Goal: Browse casually: Explore the website without a specific task or goal

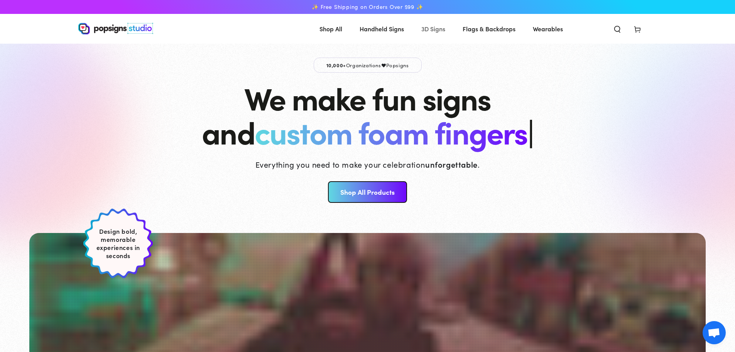
click at [434, 34] on link "3D Signs" at bounding box center [433, 29] width 35 height 20
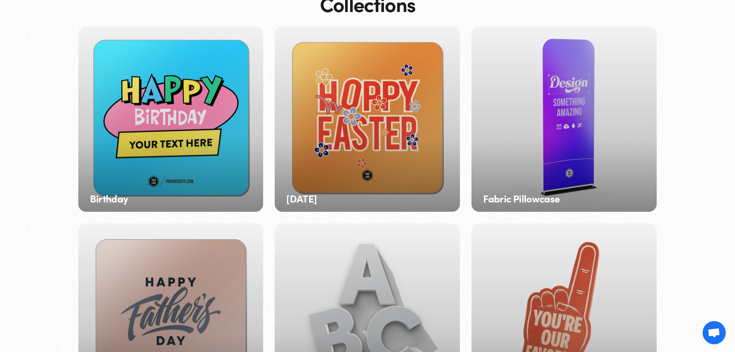
scroll to position [153, 0]
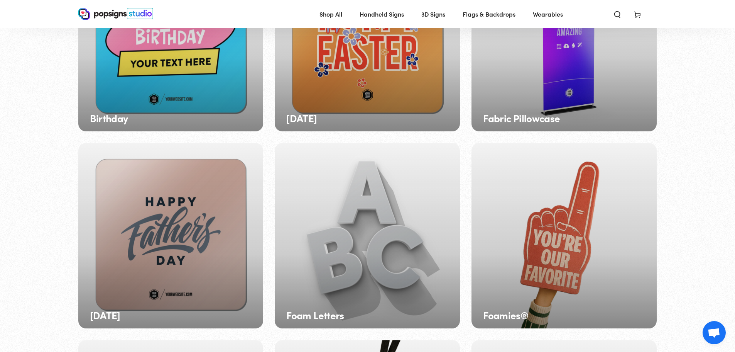
click at [365, 264] on div "Foam Letters" at bounding box center [367, 235] width 185 height 185
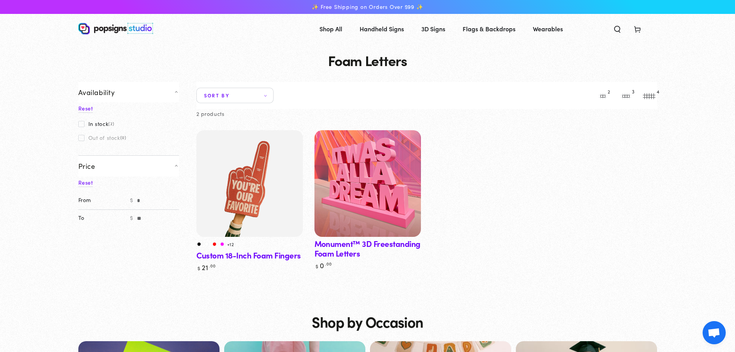
click at [393, 177] on img at bounding box center [368, 183] width 110 height 110
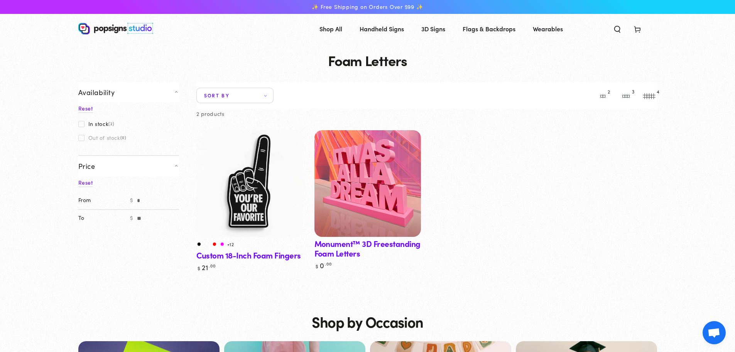
click at [264, 194] on img at bounding box center [249, 183] width 110 height 110
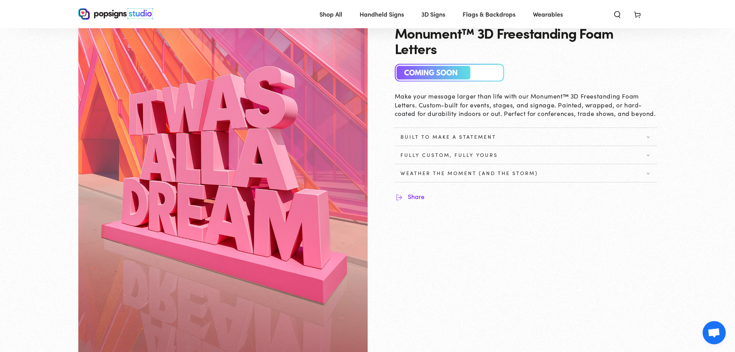
scroll to position [37, 0]
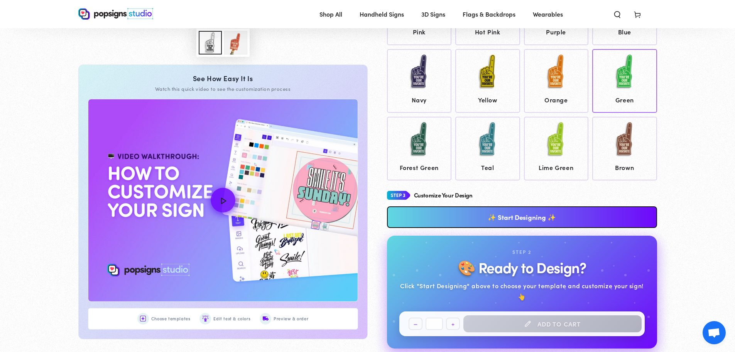
scroll to position [347, 0]
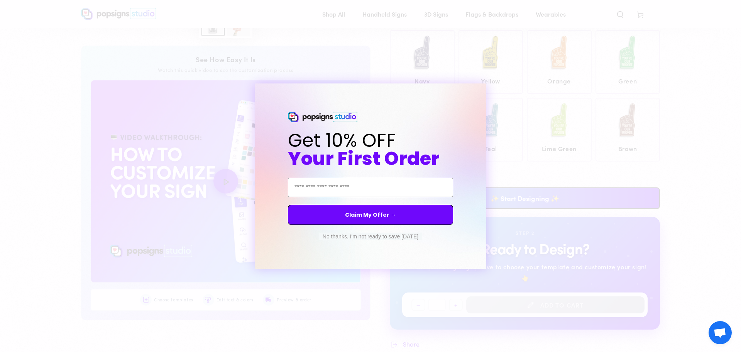
click at [346, 240] on button "No thanks, I'm not ready to save today" at bounding box center [370, 236] width 103 height 8
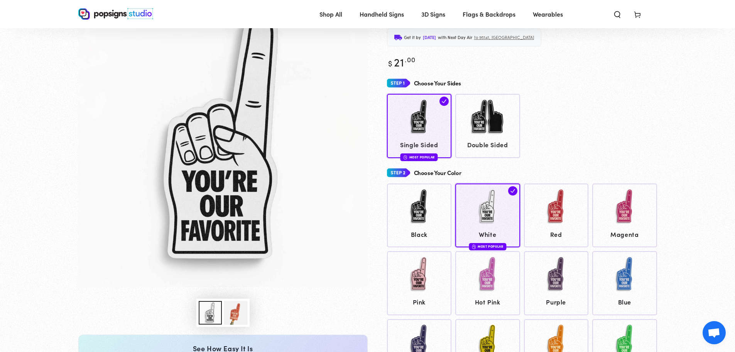
scroll to position [39, 0]
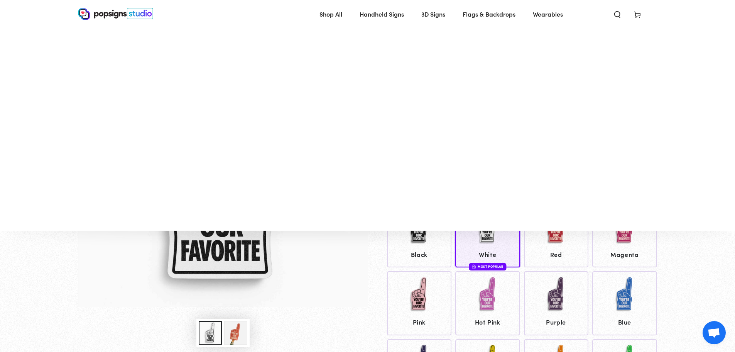
click at [325, 15] on span "Shop All" at bounding box center [330, 13] width 23 height 11
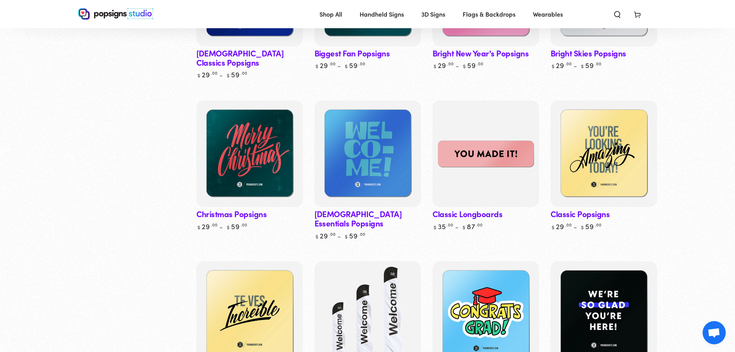
scroll to position [386, 0]
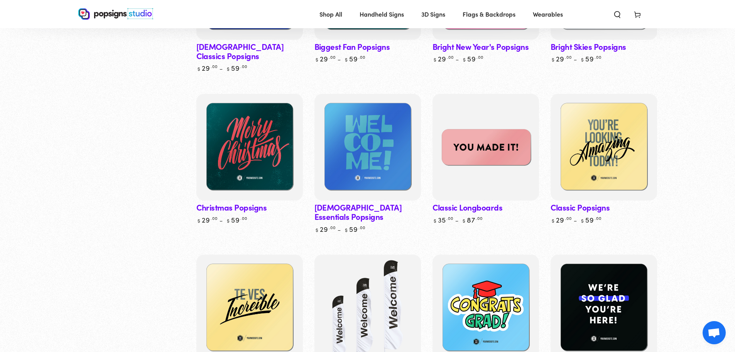
click at [476, 149] on img at bounding box center [486, 147] width 110 height 110
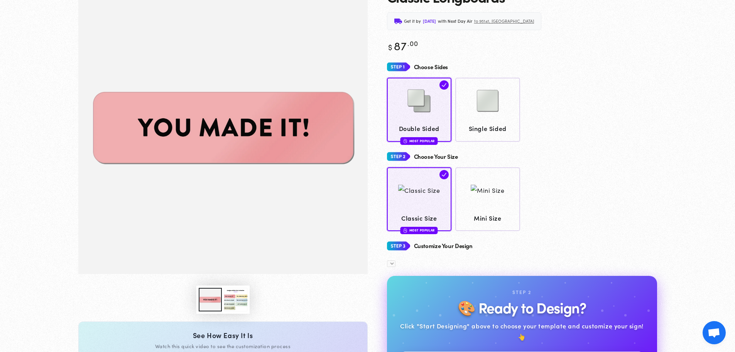
scroll to position [76, 0]
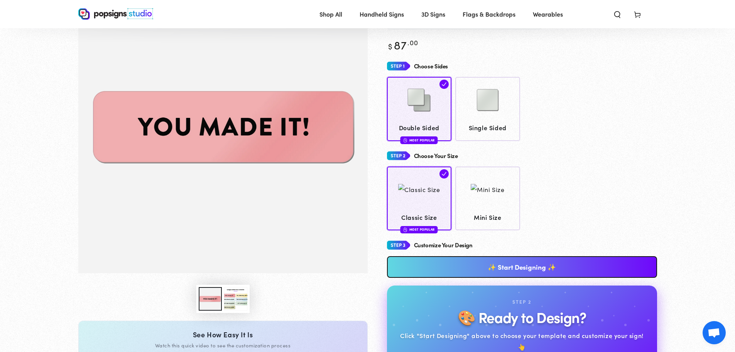
click at [241, 295] on button "Load image 3 in gallery view" at bounding box center [235, 299] width 23 height 24
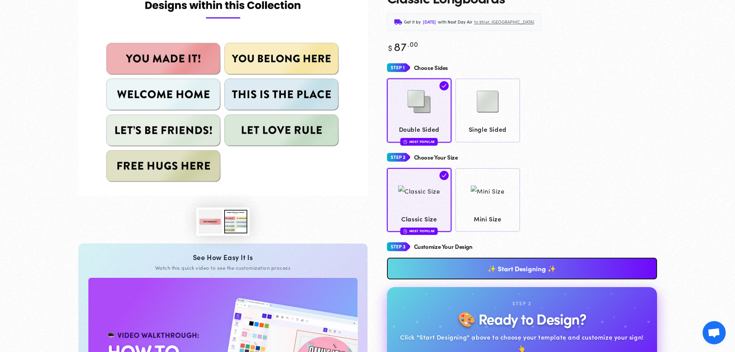
scroll to position [0, 0]
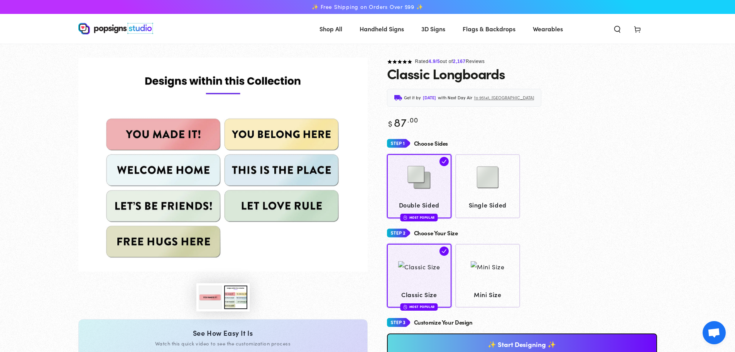
click at [210, 298] on button "Load image 1 in gallery view" at bounding box center [210, 297] width 23 height 24
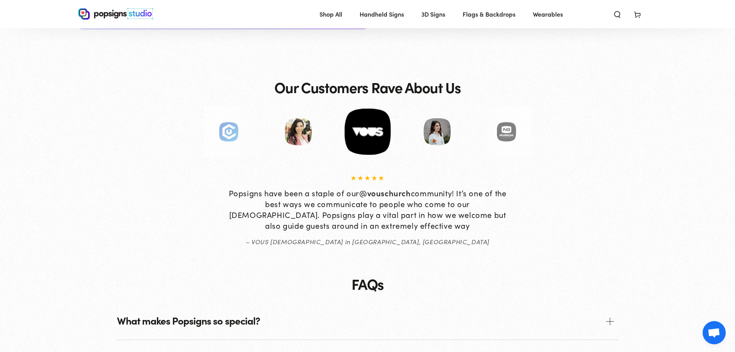
scroll to position [886, 0]
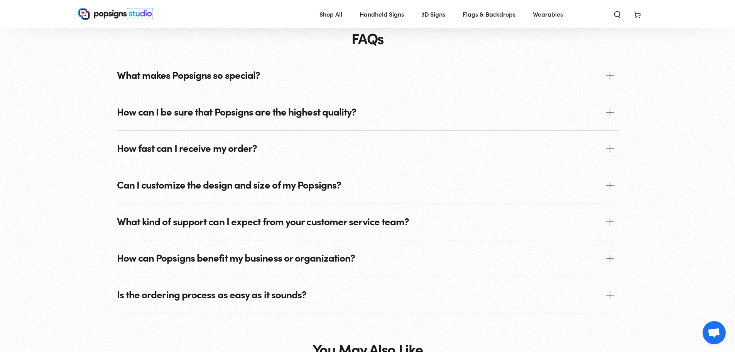
click at [230, 78] on p "What makes Popsigns so special?" at bounding box center [189, 74] width 144 height 11
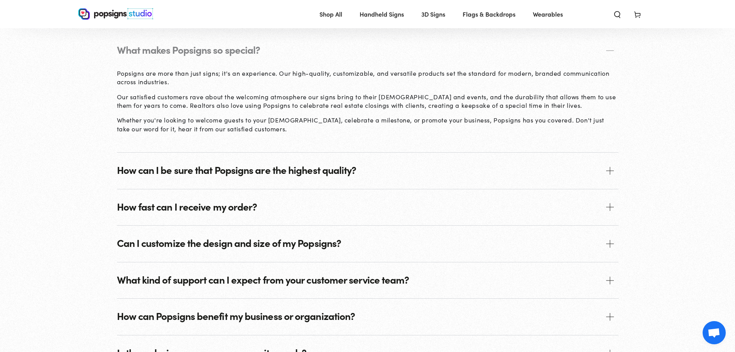
scroll to position [925, 0]
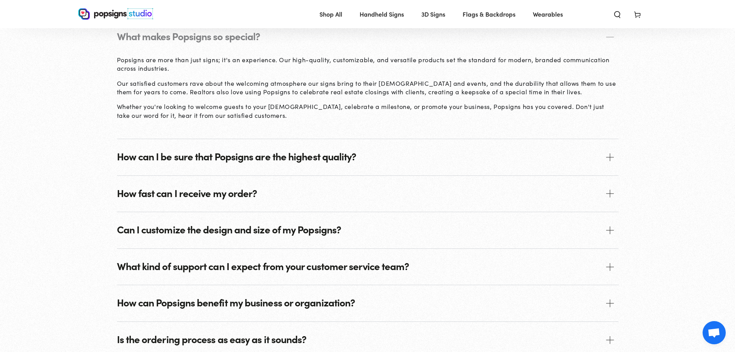
click at [187, 159] on p "How can I be sure that Popsigns are the highest quality?" at bounding box center [237, 155] width 240 height 11
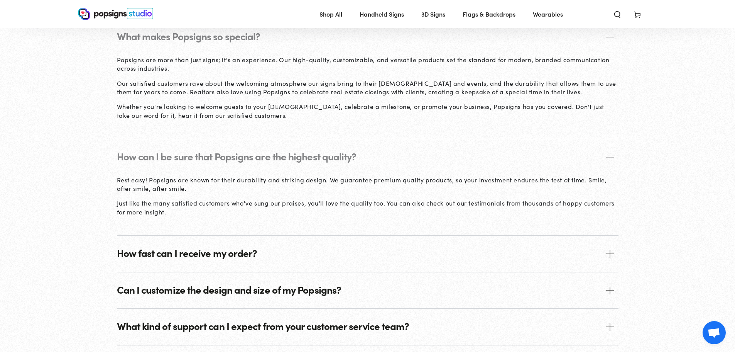
click at [184, 255] on p "How fast can I receive my order?" at bounding box center [187, 252] width 140 height 11
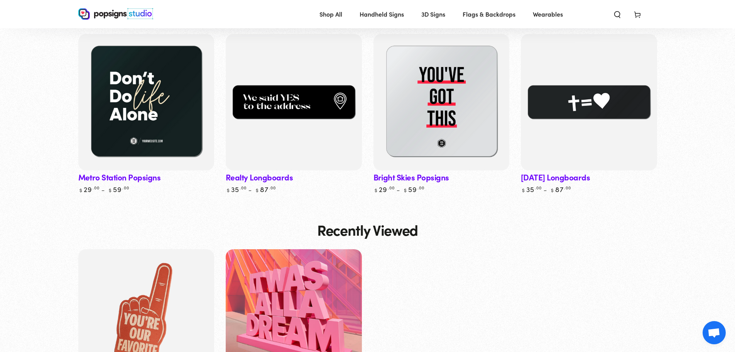
scroll to position [1388, 0]
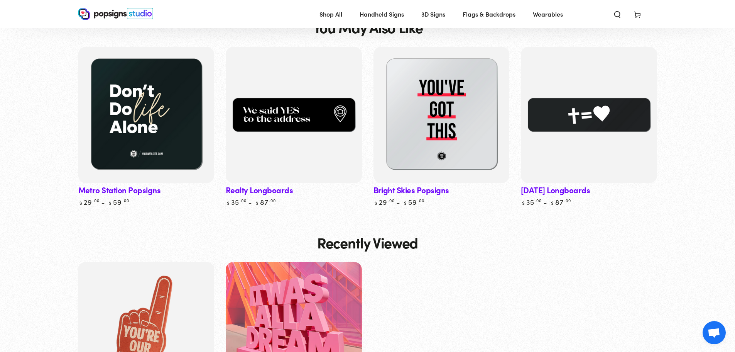
click at [251, 194] on link "Realty Longboards" at bounding box center [294, 127] width 136 height 160
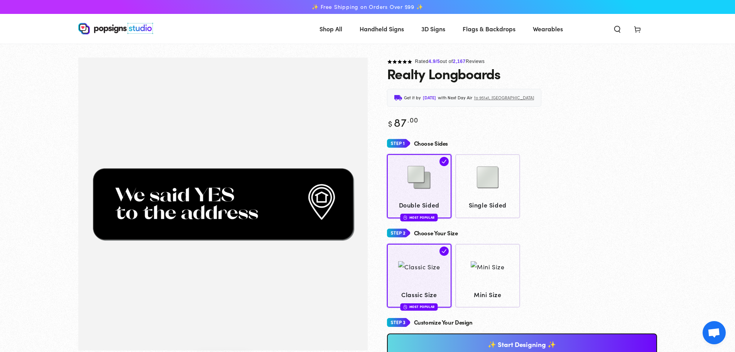
click at [491, 31] on span "Flags & Backdrops" at bounding box center [489, 28] width 53 height 11
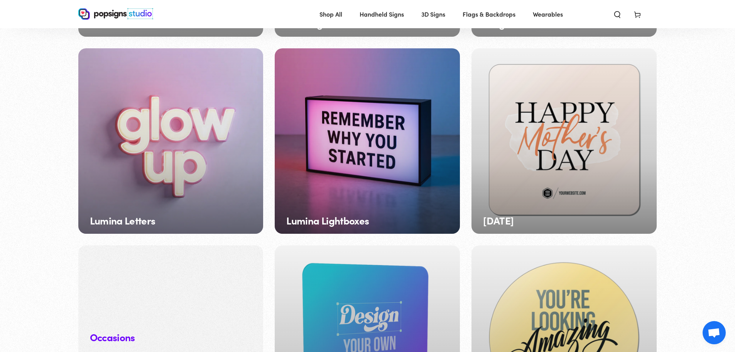
scroll to position [654, 0]
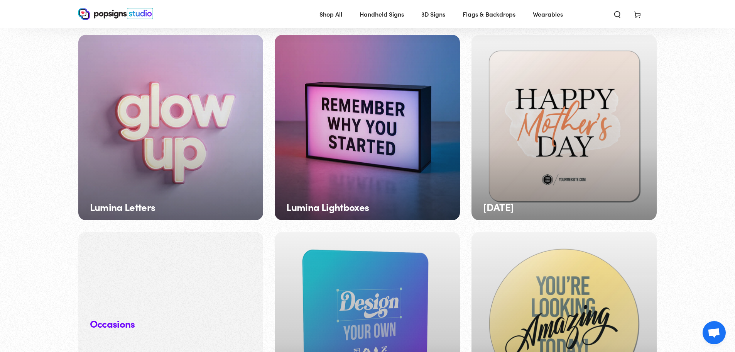
click at [169, 131] on div "Lumina Letters" at bounding box center [170, 127] width 185 height 185
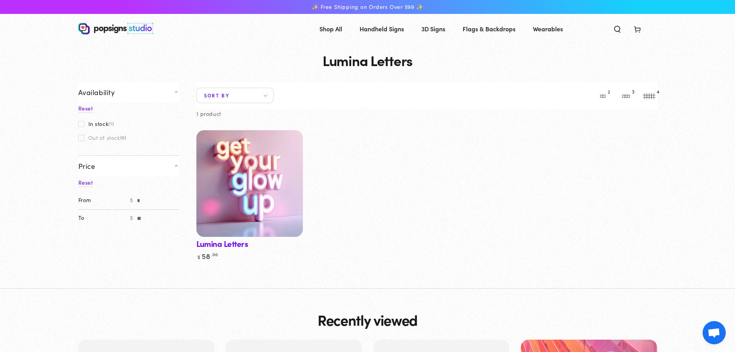
click at [270, 199] on img at bounding box center [249, 183] width 110 height 110
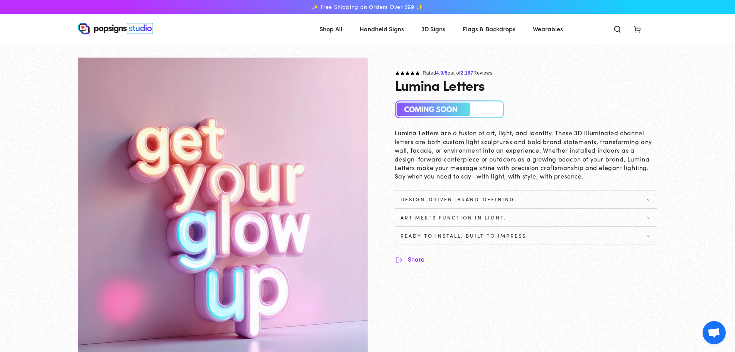
click at [522, 190] on summary "Design-Driven. Brand-Defining." at bounding box center [526, 199] width 262 height 18
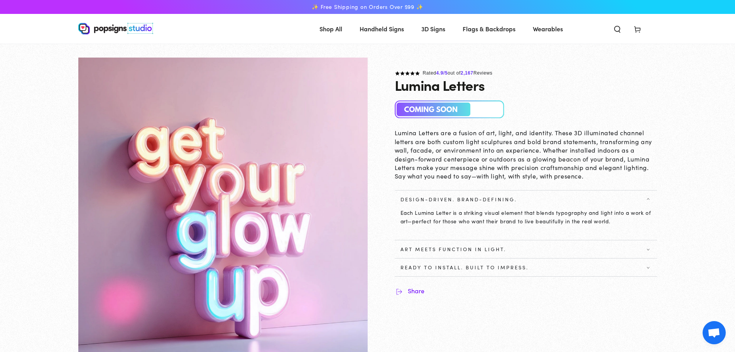
click at [488, 248] on span "Art Meets Function in Light." at bounding box center [454, 249] width 106 height 6
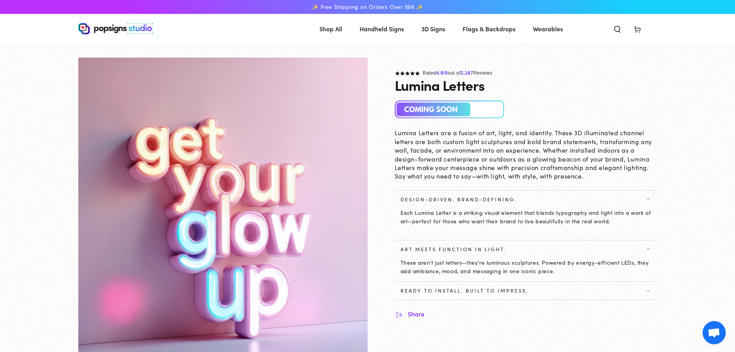
click at [551, 28] on span "Wearables" at bounding box center [548, 28] width 30 height 11
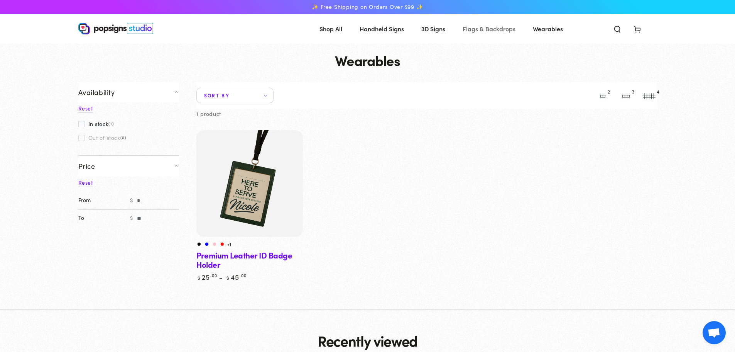
click at [490, 30] on span "Flags & Backdrops" at bounding box center [489, 28] width 53 height 11
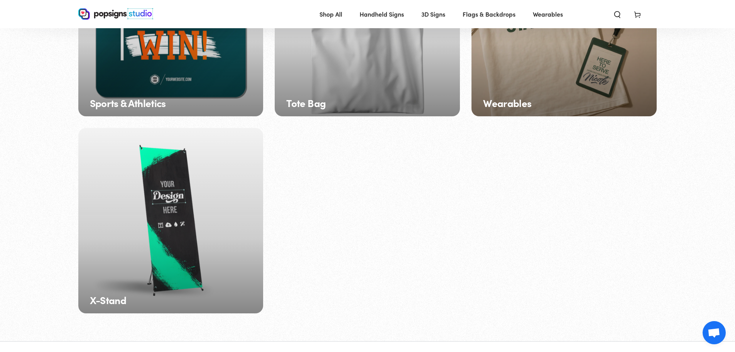
scroll to position [1349, 0]
